Goal: Task Accomplishment & Management: Manage account settings

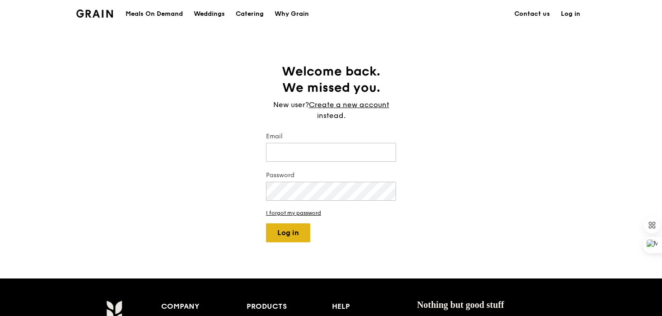
type input "[PERSON_NAME][EMAIL_ADDRESS][DOMAIN_NAME]"
click at [272, 232] on button "Log in" at bounding box center [288, 232] width 44 height 19
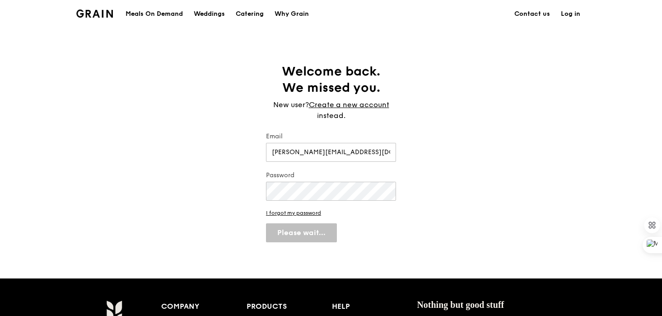
select select "100"
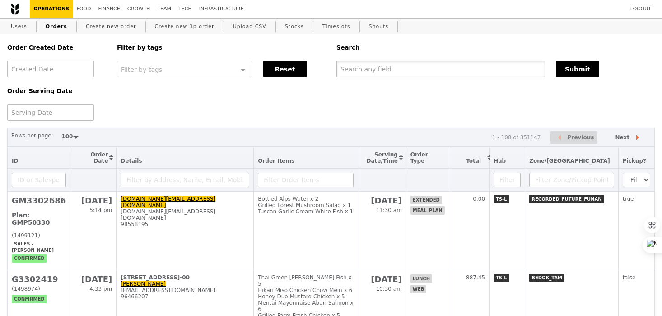
click at [356, 70] on input "text" at bounding box center [441, 69] width 209 height 16
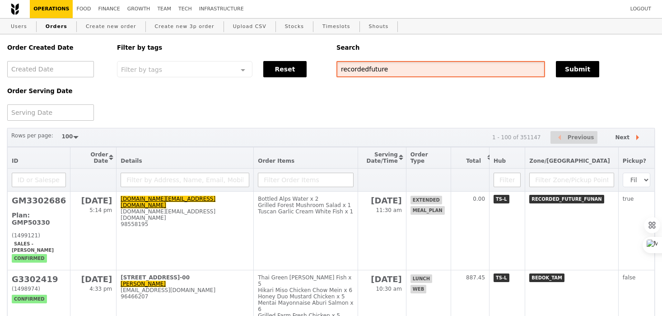
type input "recordedfuture"
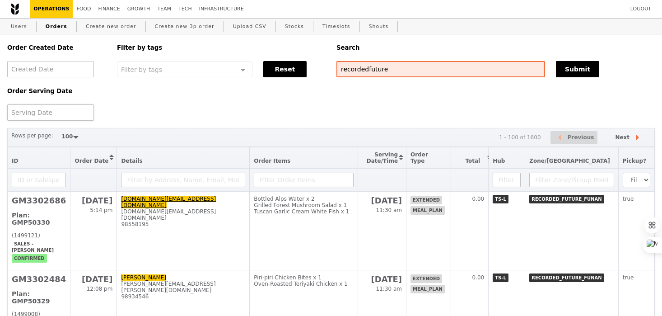
click at [57, 113] on div at bounding box center [50, 112] width 87 height 16
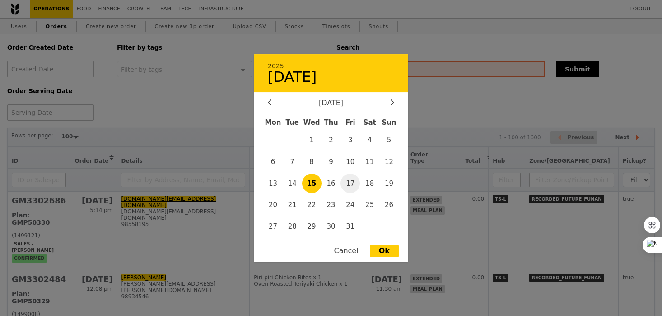
click at [354, 185] on span "17" at bounding box center [350, 183] width 19 height 19
type input "17 Oct 2025"
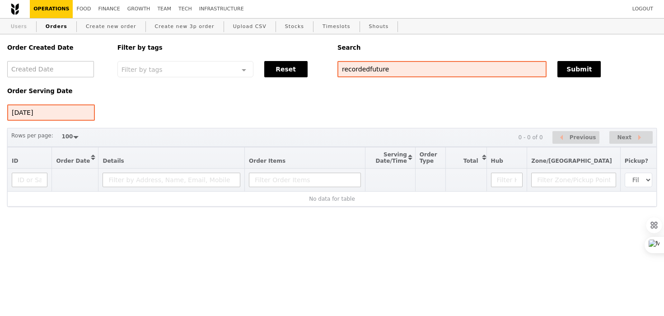
click at [18, 28] on link "Users" at bounding box center [18, 27] width 23 height 16
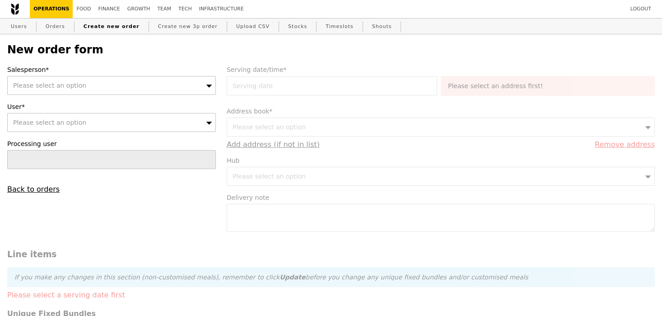
click at [106, 82] on div "Please select an option" at bounding box center [111, 85] width 209 height 19
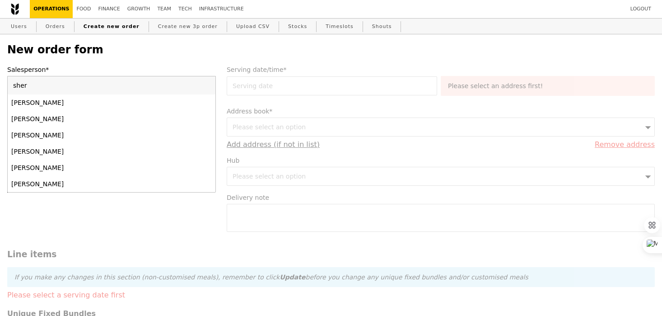
type input "sherl"
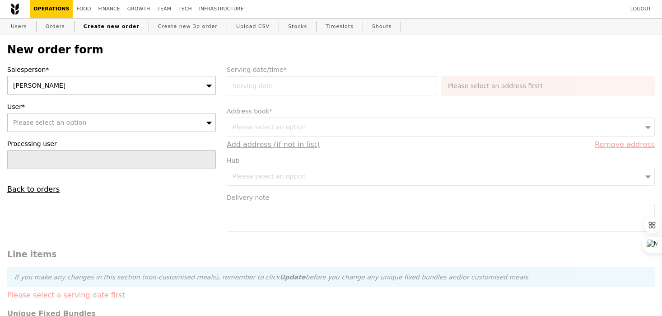
click at [106, 119] on div "Please select an option" at bounding box center [111, 122] width 209 height 19
type input "prod.assist@pangdemonium.com"
type input "Confirm"
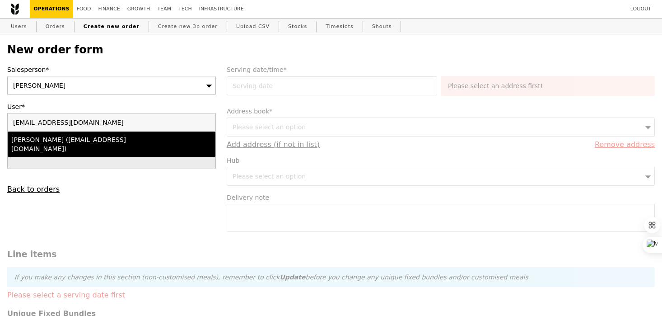
type input "prod.assist@pangdemonium.com"
click at [106, 136] on div "Hayden (prod.assist@pangdemonium.com)" at bounding box center [86, 144] width 150 height 18
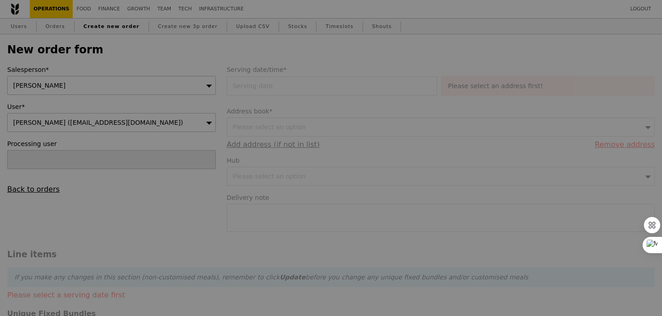
type input "Confirm"
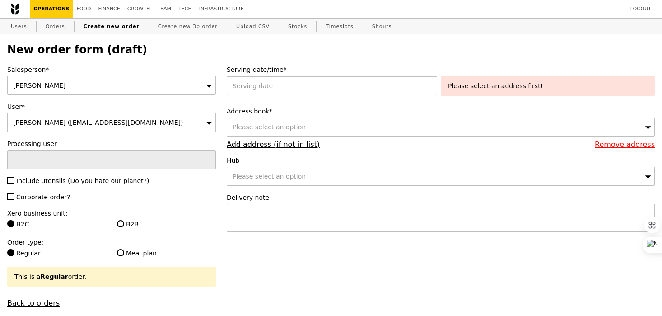
click at [35, 180] on span "Include utensils (Do you hate our planet?)" at bounding box center [82, 180] width 133 height 7
click at [14, 180] on input "Include utensils (Do you hate our planet?)" at bounding box center [10, 180] width 7 height 7
checkbox input "true"
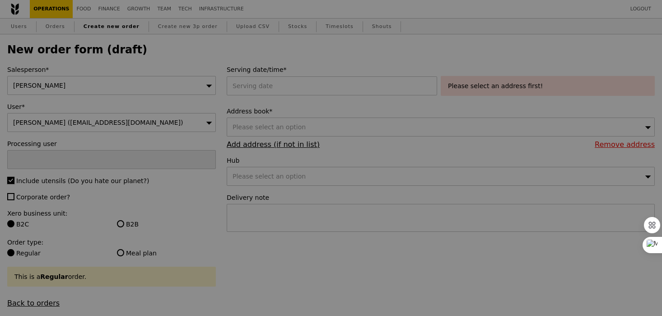
type input "Confirm"
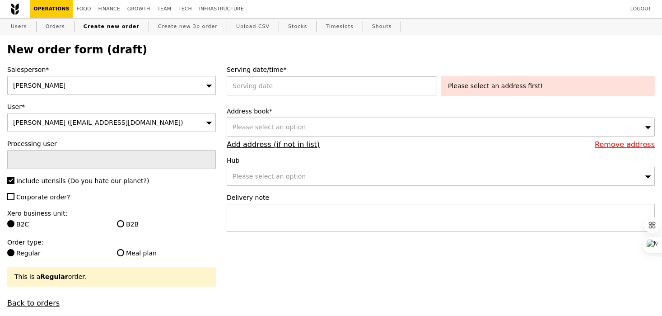
click at [36, 198] on span "Corporate order?" at bounding box center [43, 196] width 54 height 7
click at [14, 198] on input "Corporate order?" at bounding box center [10, 196] width 7 height 7
checkbox input "true"
click at [128, 223] on label "B2B" at bounding box center [166, 224] width 99 height 9
click at [124, 223] on input "B2B" at bounding box center [120, 223] width 7 height 7
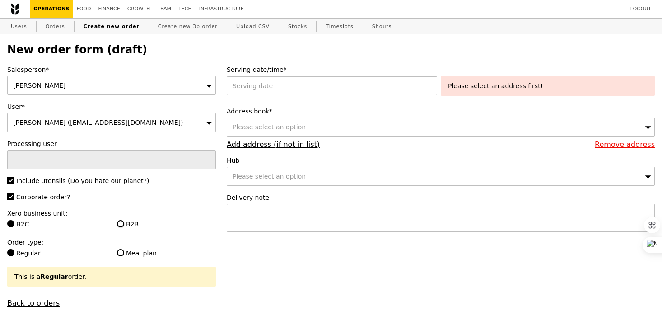
radio input "true"
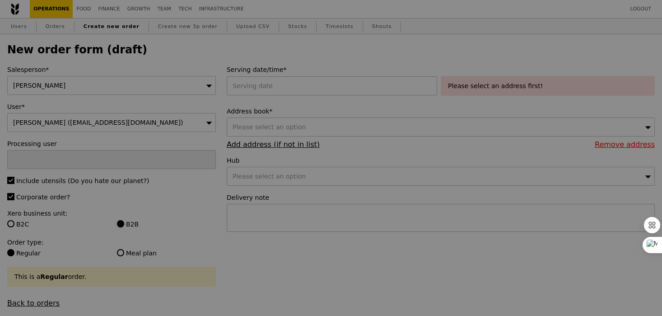
type input "Confirm"
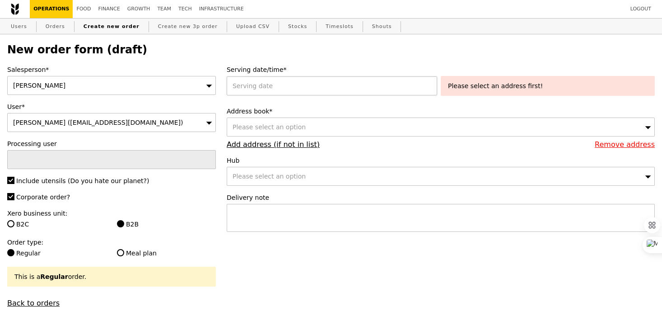
click at [257, 92] on div at bounding box center [334, 85] width 214 height 19
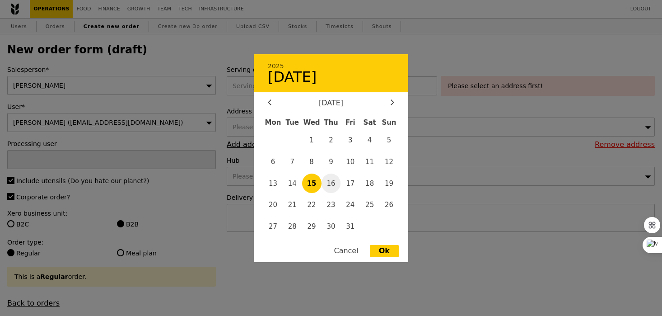
click at [338, 193] on span "16" at bounding box center [331, 183] width 19 height 19
type input "16 Oct 2025"
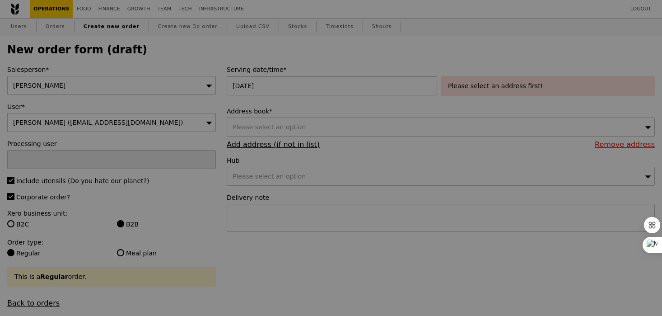
type input "Confirm"
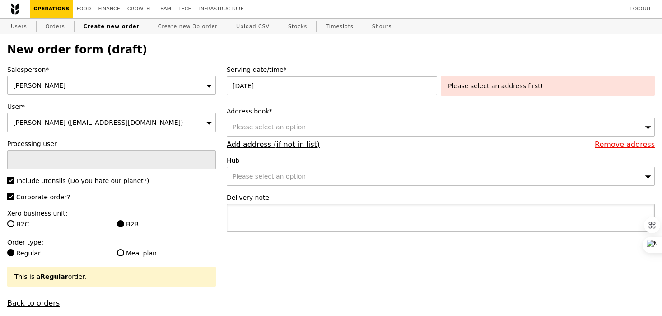
click at [249, 215] on textarea at bounding box center [441, 218] width 428 height 28
paste textarea "Q3887"
type textarea "Pick up with Q3887 ("
type input "Confirm"
type textarea "Pick up with Q3887 (4:15PM)"
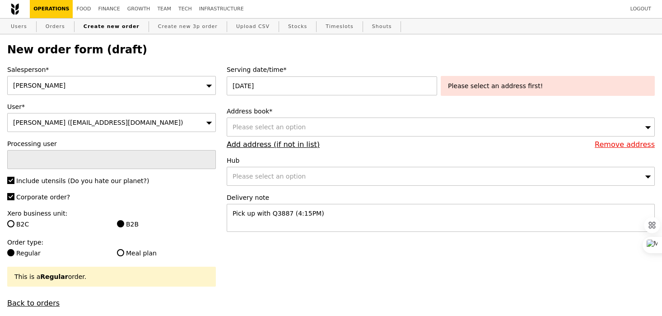
click at [279, 136] on div "Please select an option" at bounding box center [441, 126] width 428 height 19
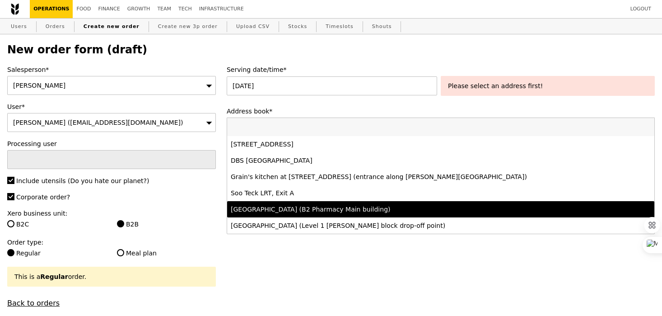
scroll to position [3, 0]
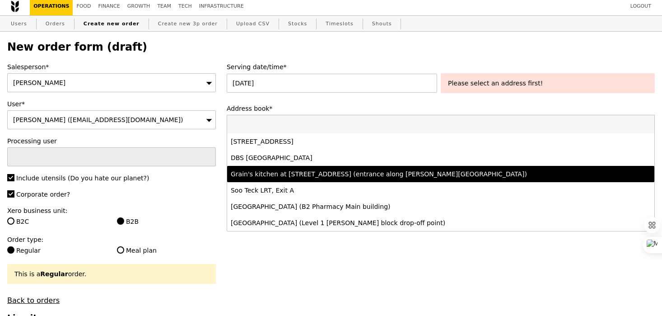
click at [281, 179] on li "Grain's kitchen at 5 Burn Road #05-01 (entrance along Harrison Road)" at bounding box center [440, 174] width 427 height 16
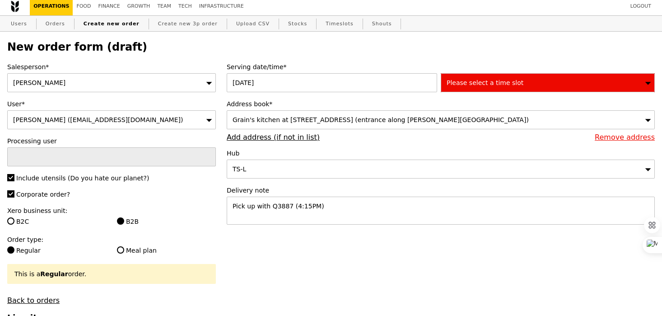
click at [477, 90] on div "Please select a time slot" at bounding box center [548, 82] width 214 height 19
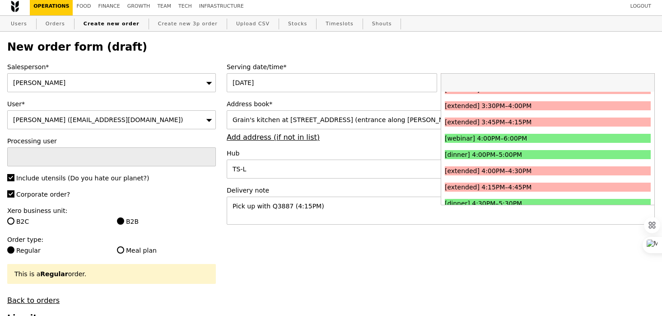
scroll to position [778, 0]
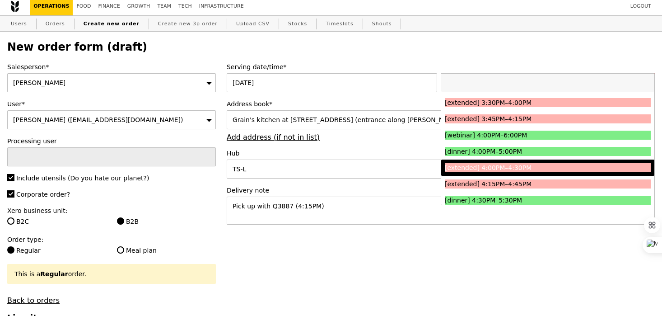
click at [470, 172] on div "[extended] 4:00PM–4:30PM" at bounding box center [522, 167] width 155 height 9
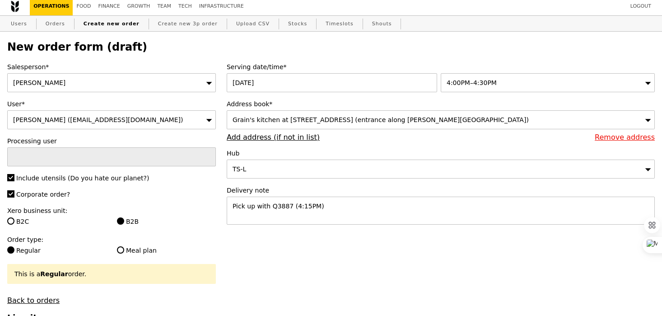
type input "Confirm"
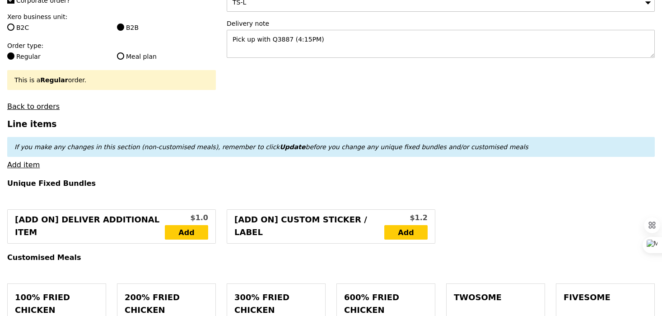
scroll to position [213, 0]
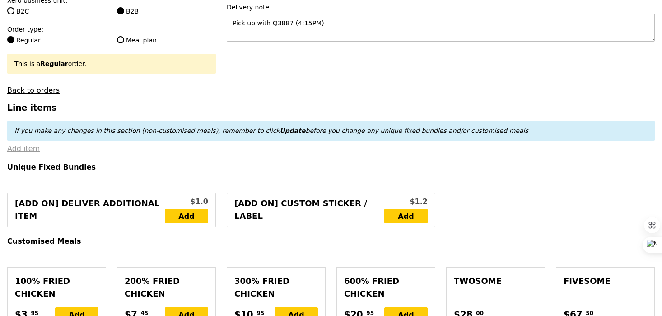
click at [26, 152] on link "Add item" at bounding box center [23, 148] width 33 height 9
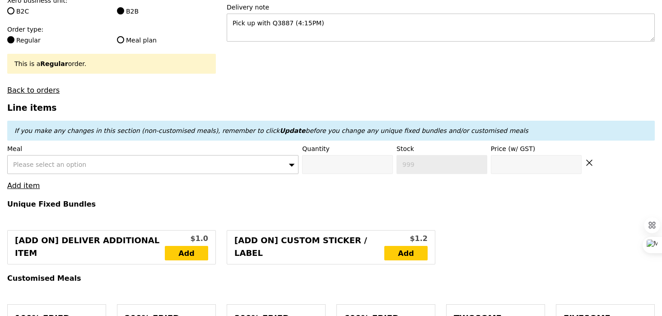
click at [28, 155] on div "Please select an option" at bounding box center [152, 164] width 291 height 19
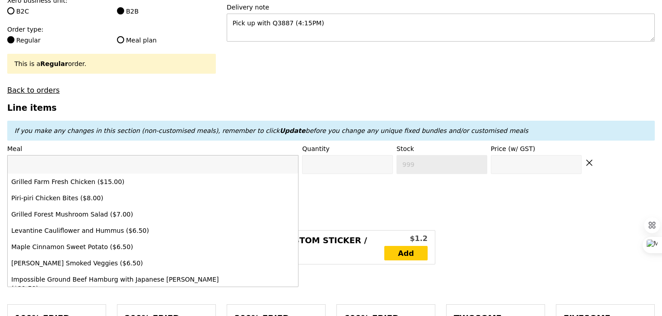
click at [29, 159] on input "search" at bounding box center [153, 164] width 291 height 18
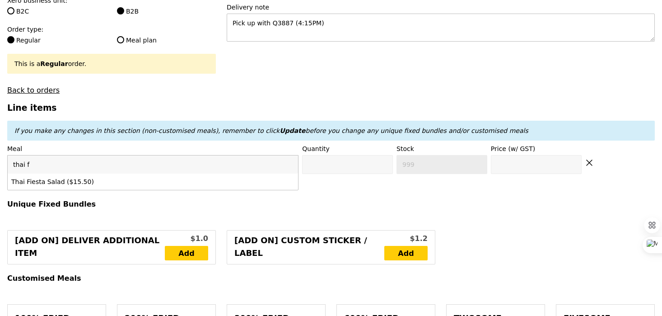
type input "thai fi"
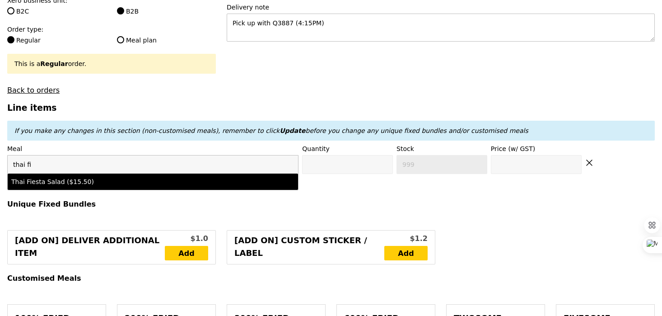
type input "Confirm anyway"
type input "0"
type input "494"
type input "15.5"
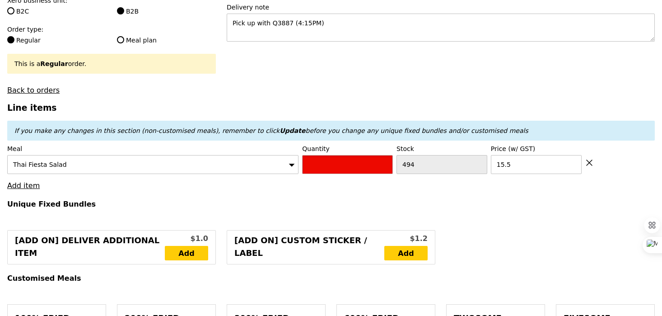
type input "Confirm"
type input "4"
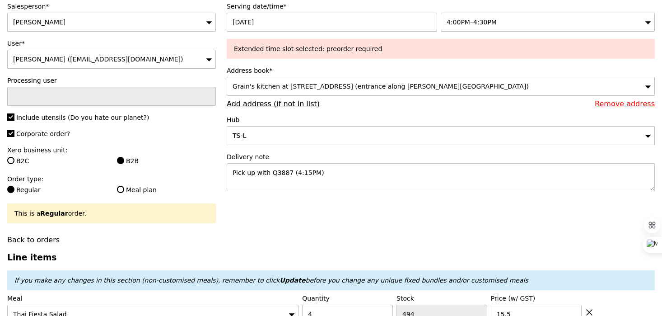
type input "Loading..."
type input "62.00"
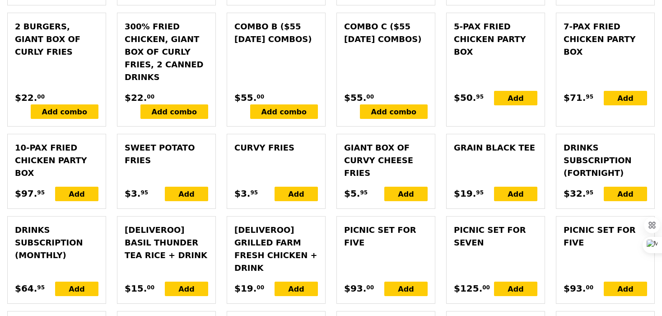
scroll to position [2428, 0]
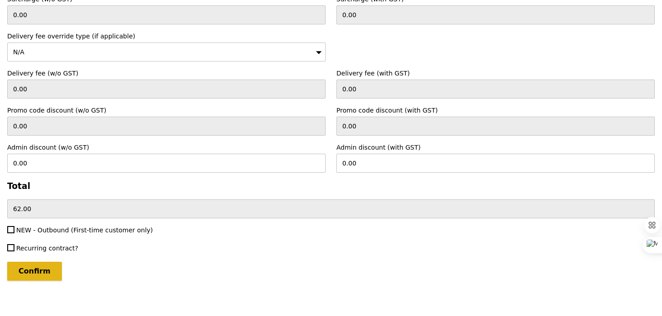
click at [41, 276] on input "Confirm" at bounding box center [34, 271] width 55 height 19
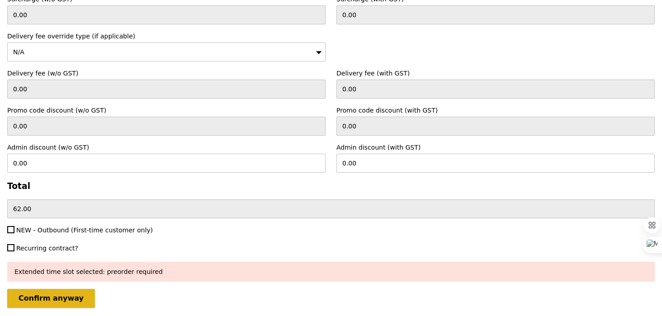
click at [56, 300] on input "Confirm anyway" at bounding box center [51, 298] width 88 height 19
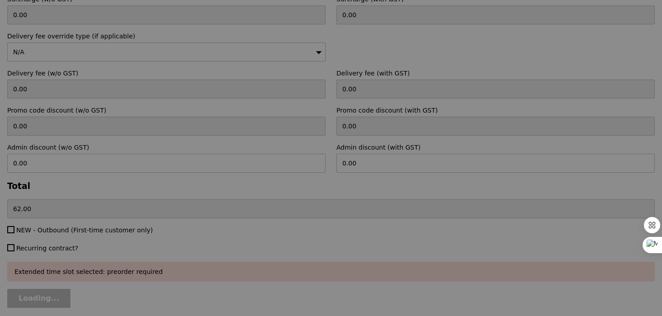
type input "Loading..."
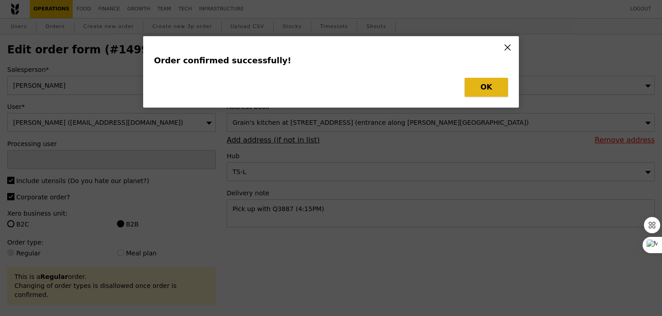
click at [484, 95] on button "OK" at bounding box center [486, 87] width 43 height 19
type input "Sherlyn"
type input "Loading..."
checkbox input "false"
type input "15.50"
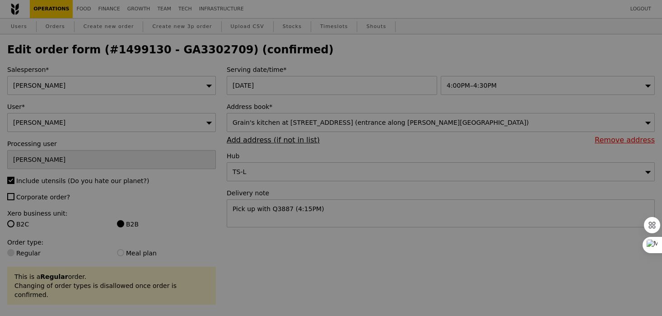
type input "490"
type input "Update"
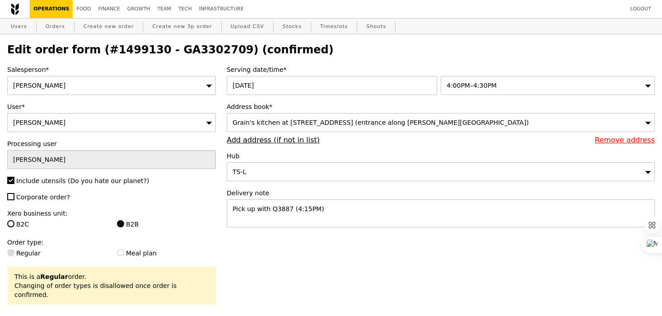
click at [176, 52] on h2 "Edit order form (#1499130 - GA3302709) (confirmed)" at bounding box center [331, 49] width 648 height 13
copy h2 "GA3302709"
click at [178, 46] on h2 "Edit order form (#1499130 - GA3302709) (confirmed)" at bounding box center [331, 49] width 648 height 13
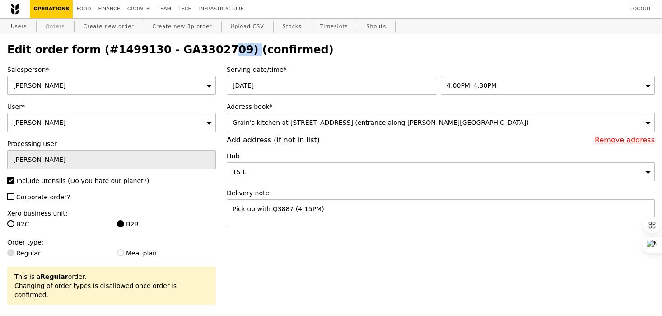
click at [60, 28] on link "Orders" at bounding box center [55, 27] width 27 height 16
select select "100"
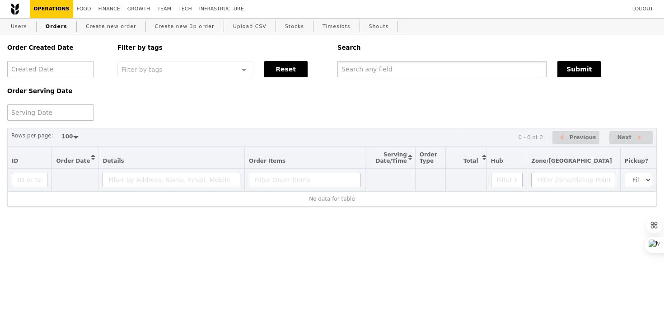
click at [397, 72] on input "text" at bounding box center [442, 69] width 209 height 16
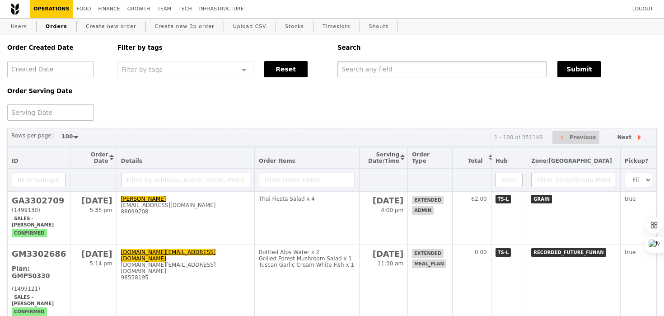
paste input "GA3302709"
type input "GA3302709"
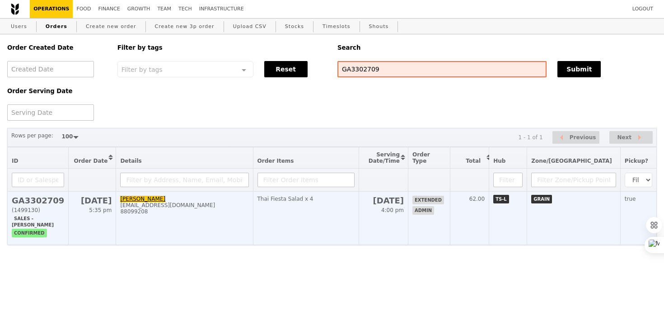
click at [359, 214] on td "Thai Fiesta Salad x 4" at bounding box center [306, 218] width 106 height 53
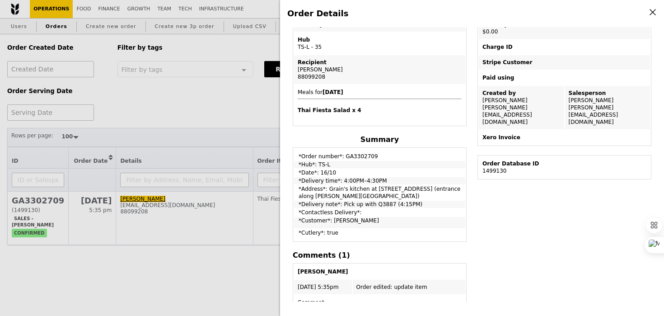
scroll to position [178, 0]
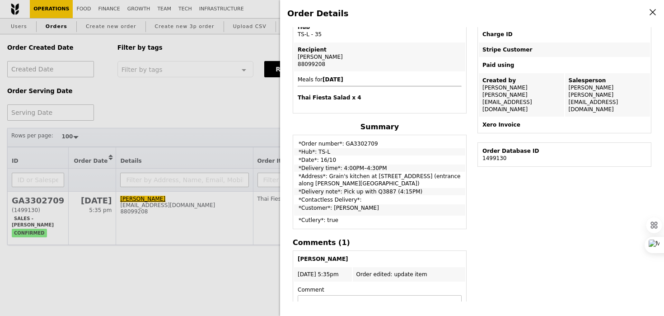
click at [362, 145] on td "*Order number*: GA3302709" at bounding box center [379, 141] width 171 height 11
copy td "GA3302709"
drag, startPoint x: 344, startPoint y: 98, endPoint x: 295, endPoint y: 98, distance: 49.3
click at [295, 98] on td "Meals for 2025-10-16 Thai Fiesta Salad x 4" at bounding box center [379, 92] width 171 height 40
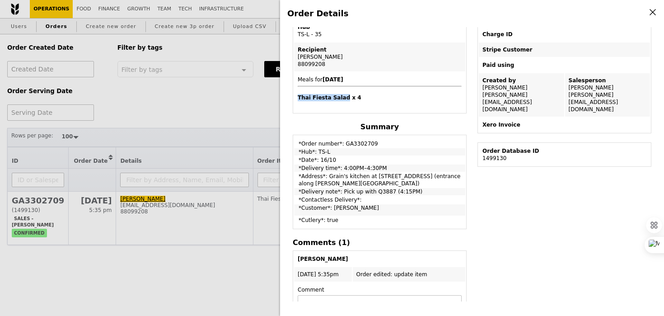
copy h4 "Thai Fiesta Salad"
